Goal: Transaction & Acquisition: Purchase product/service

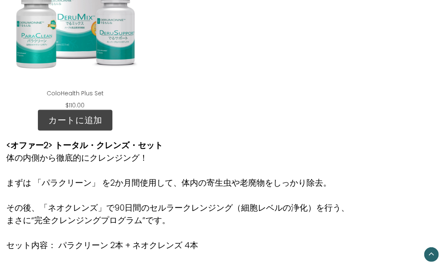
scroll to position [292, 0]
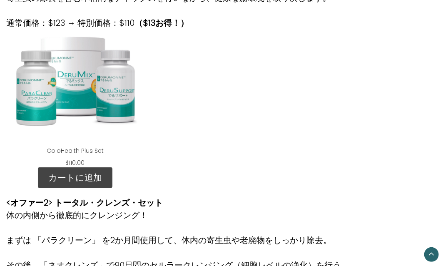
drag, startPoint x: 92, startPoint y: 179, endPoint x: 120, endPoint y: 175, distance: 27.5
click at [92, 179] on link "カートに追加" at bounding box center [75, 177] width 75 height 21
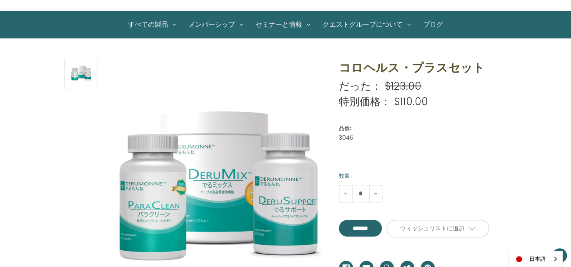
scroll to position [125, 0]
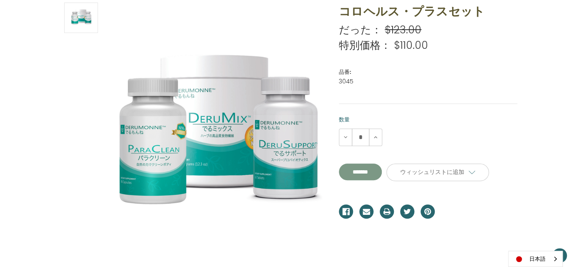
click at [377, 171] on input "**********" at bounding box center [360, 171] width 43 height 17
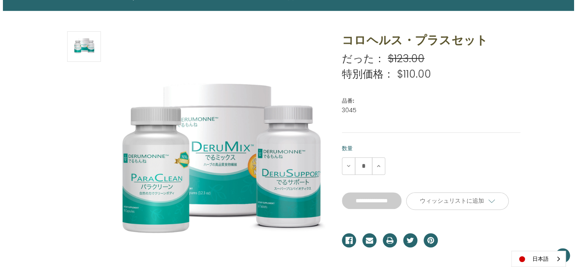
scroll to position [42, 0]
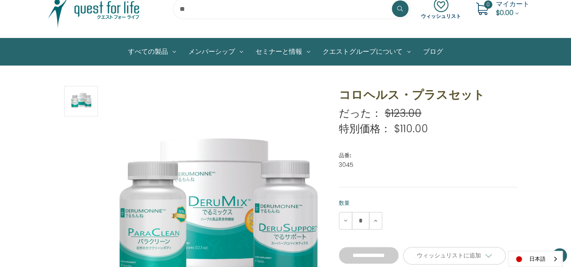
type input "*******"
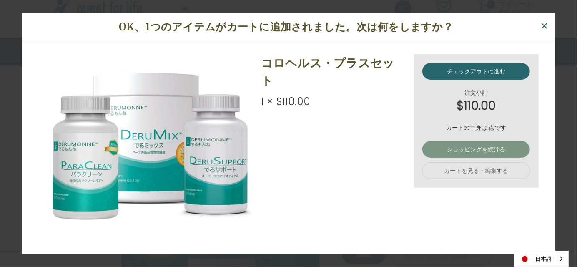
drag, startPoint x: 468, startPoint y: 148, endPoint x: 462, endPoint y: 148, distance: 6.7
click at [443, 148] on link "ショッピングを続ける" at bounding box center [475, 149] width 107 height 17
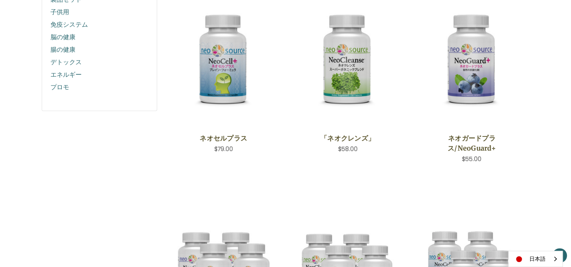
scroll to position [167, 0]
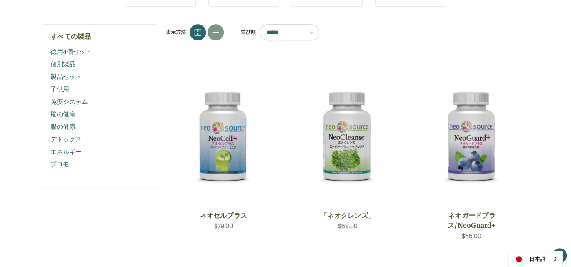
click at [84, 77] on link "製品セット" at bounding box center [99, 76] width 98 height 12
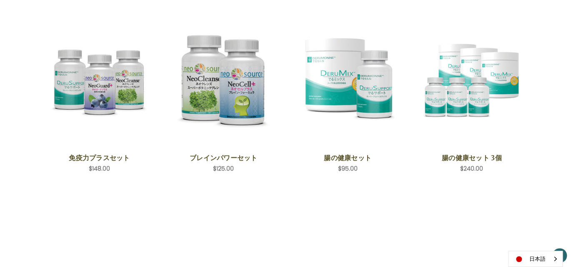
scroll to position [83, 0]
